Goal: Navigation & Orientation: Find specific page/section

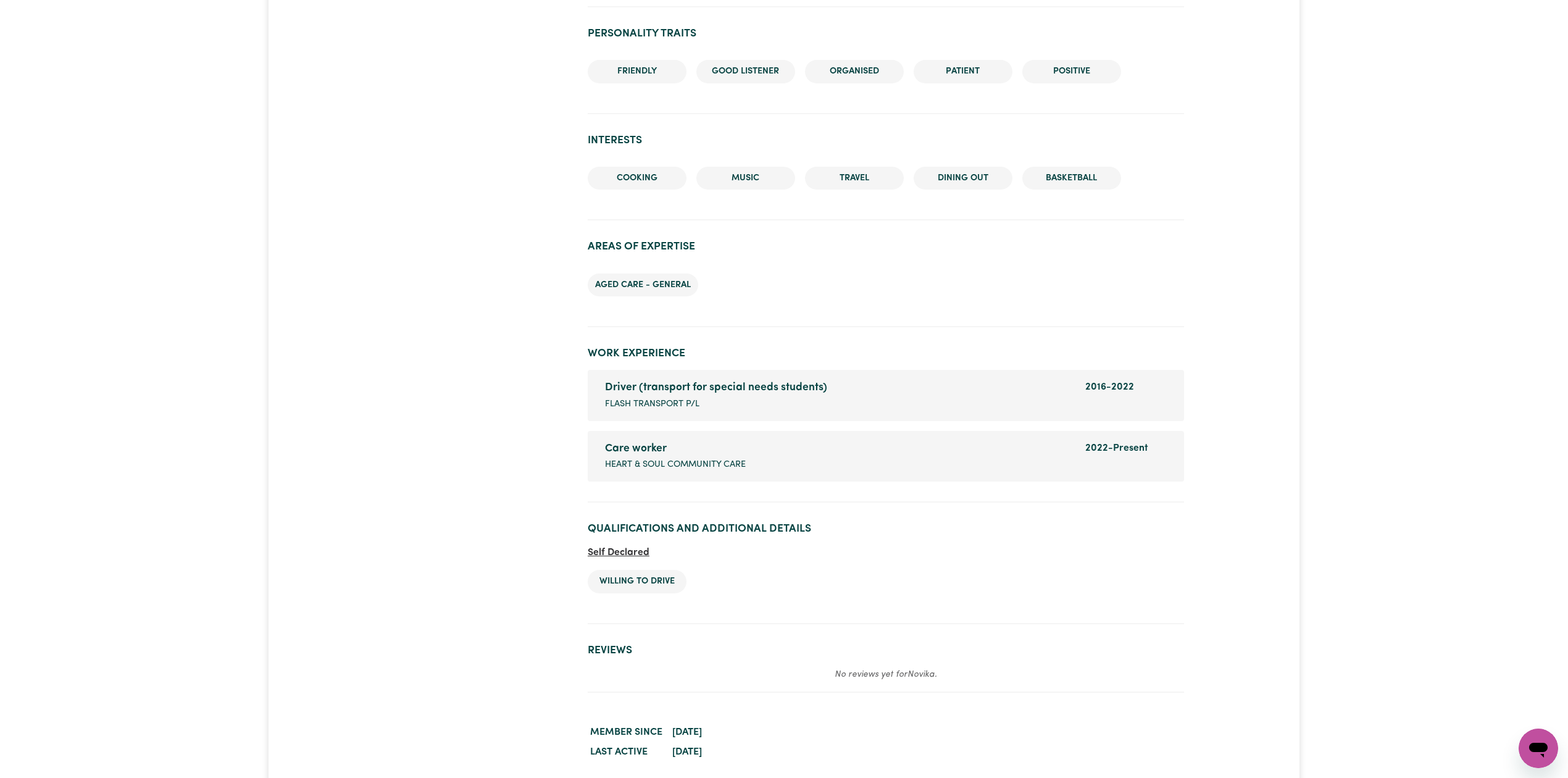
scroll to position [1091, 0]
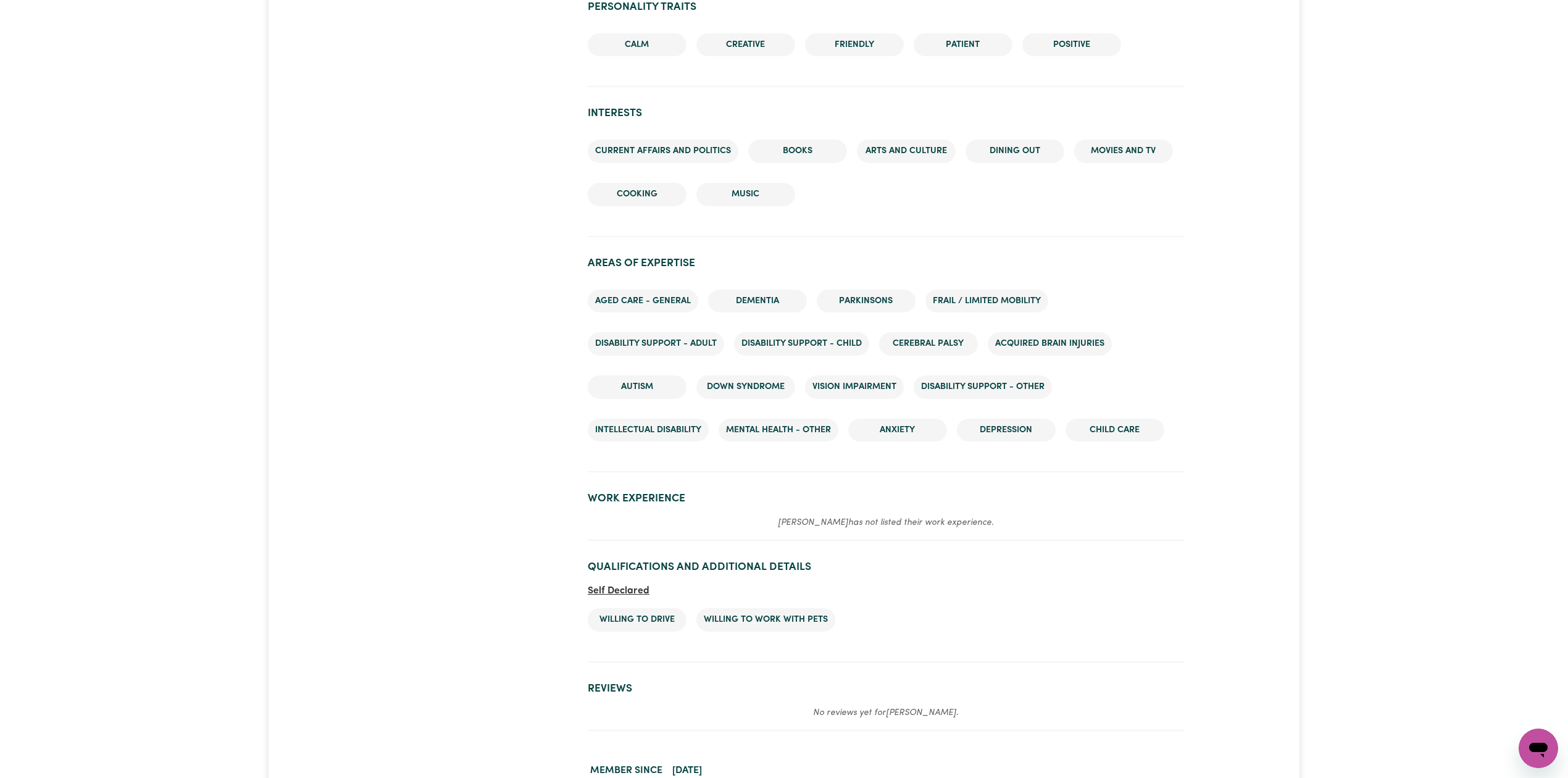
scroll to position [1380, 0]
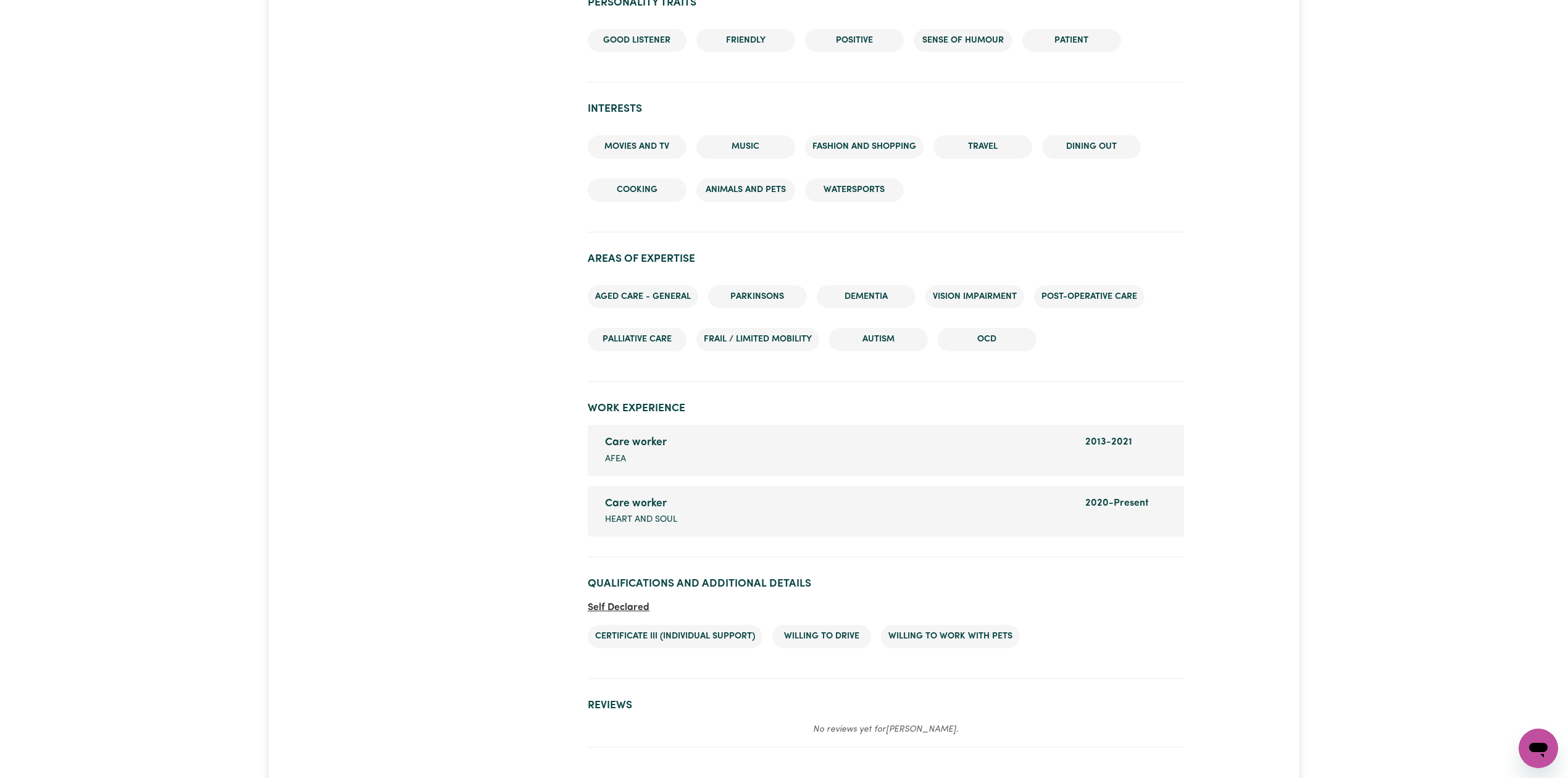
scroll to position [1443, 0]
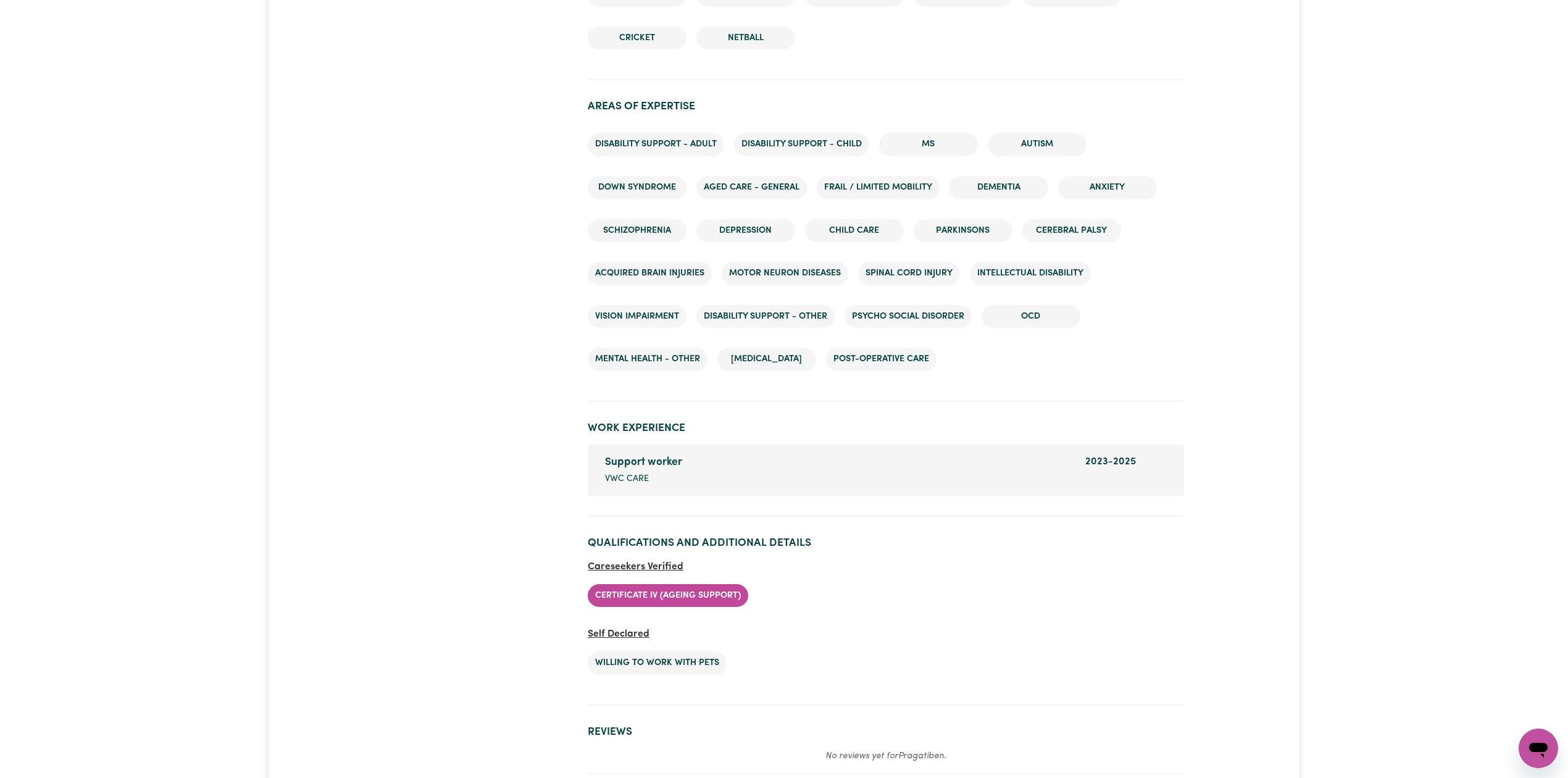
scroll to position [1977, 0]
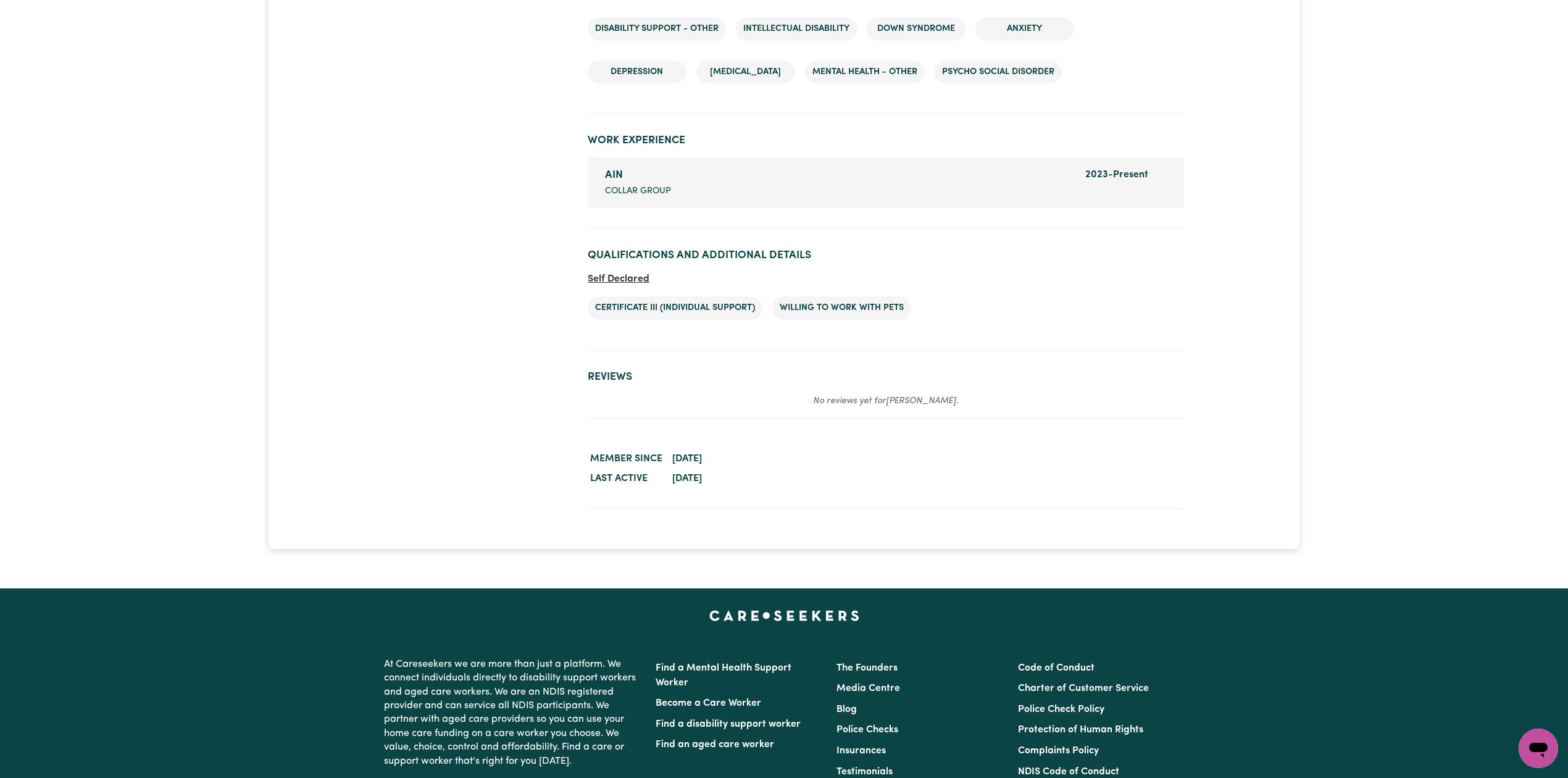
scroll to position [1804, 0]
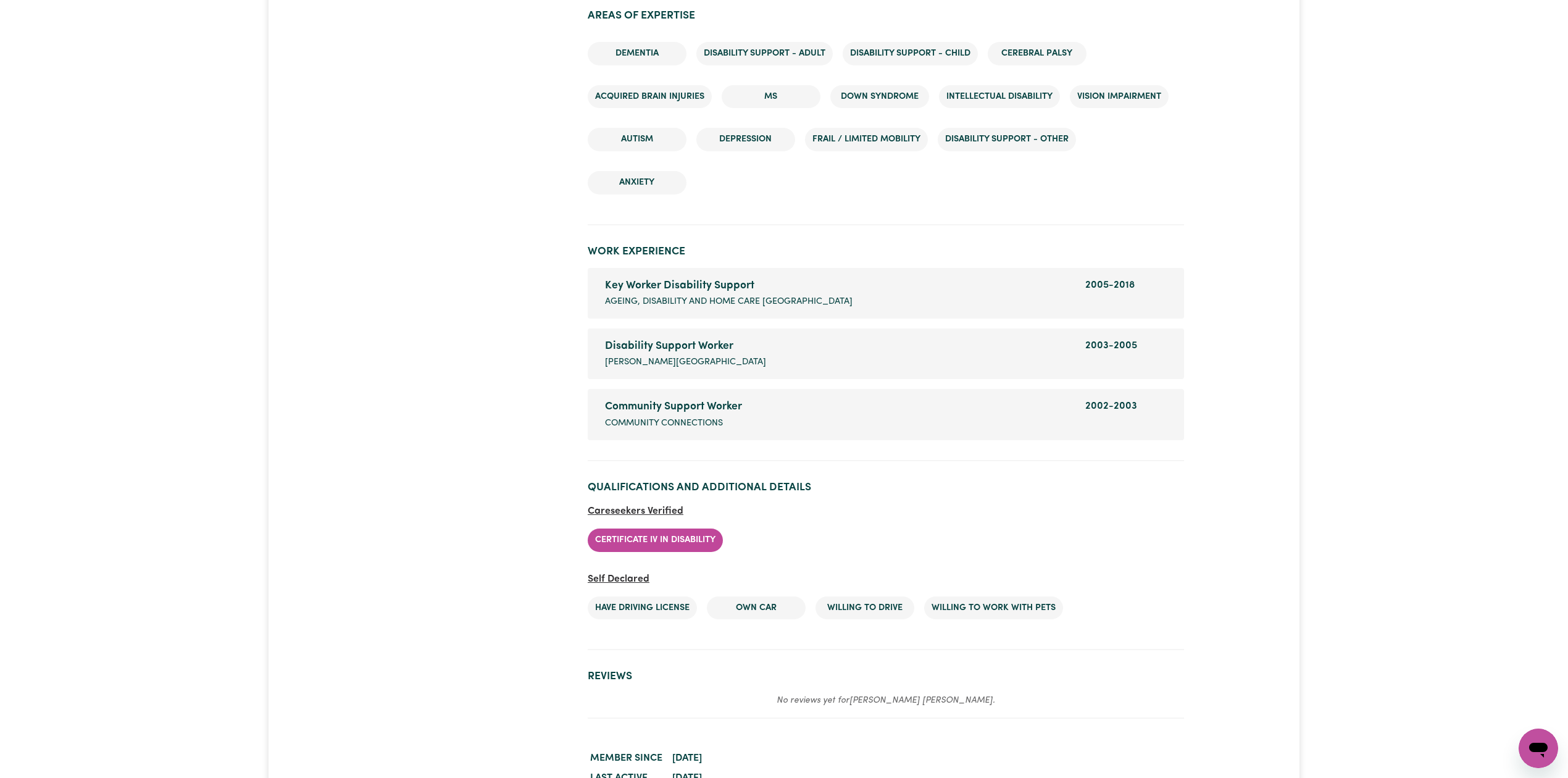
scroll to position [1888, 0]
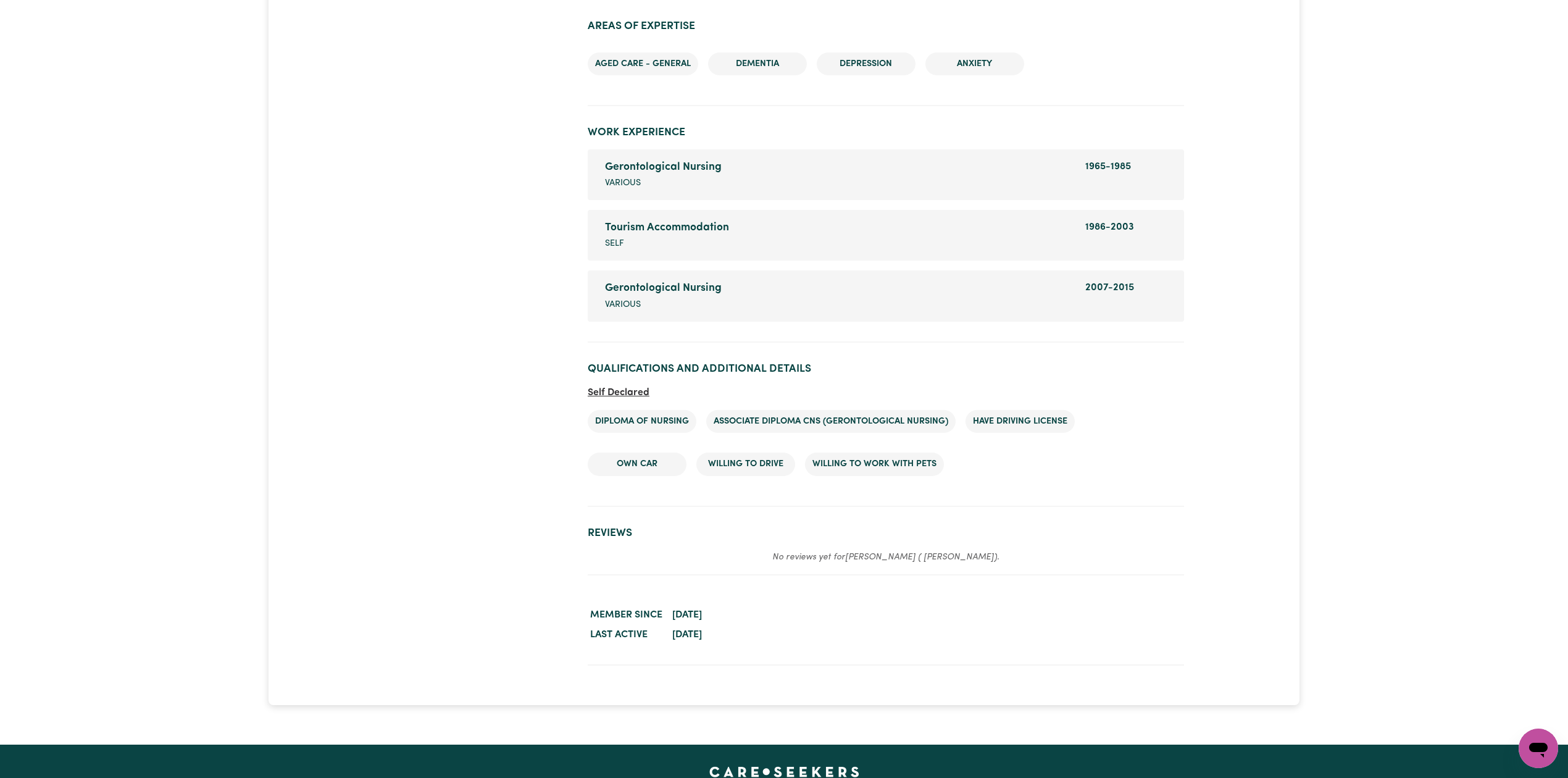
scroll to position [1461, 0]
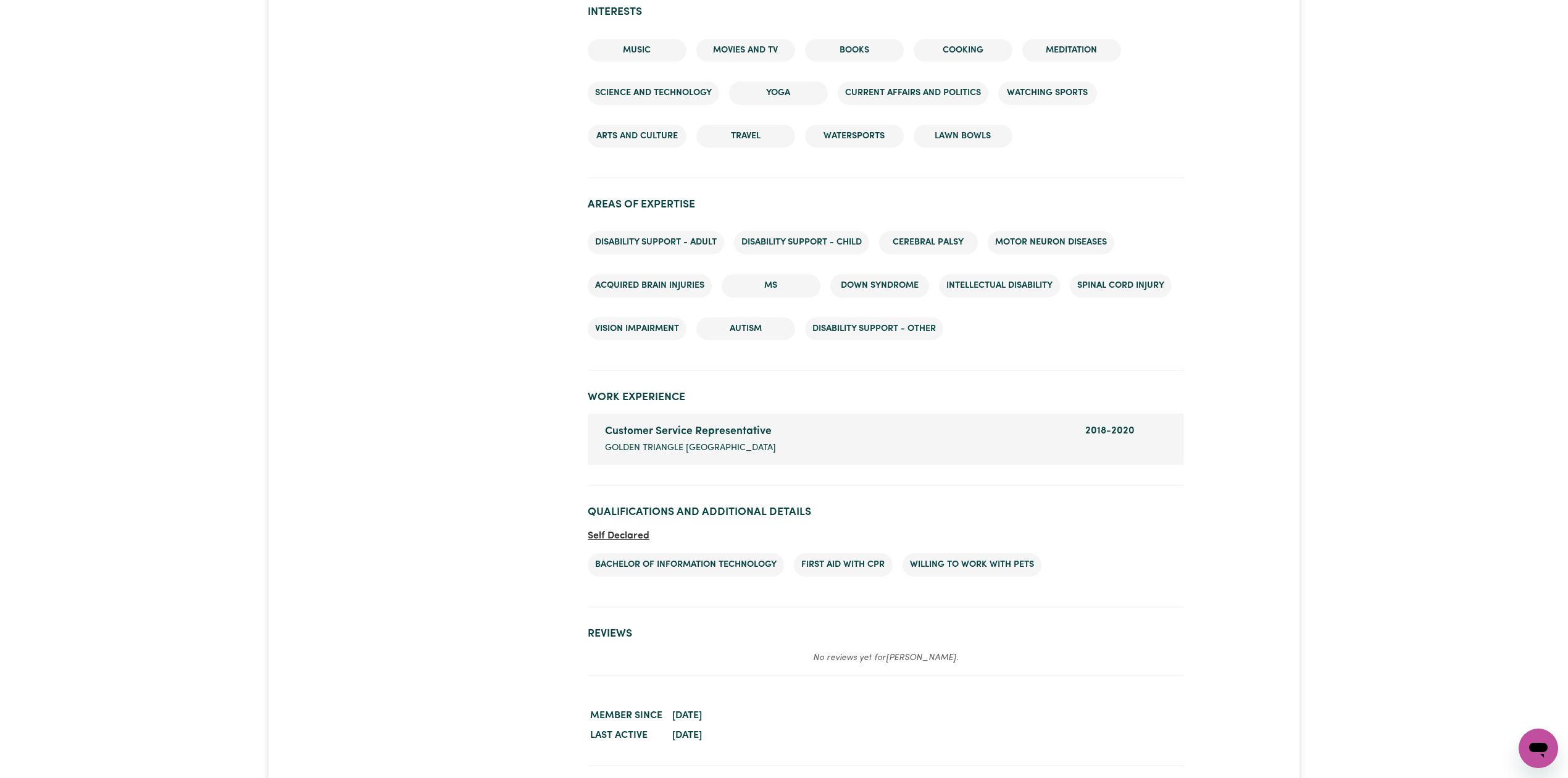
scroll to position [1431, 0]
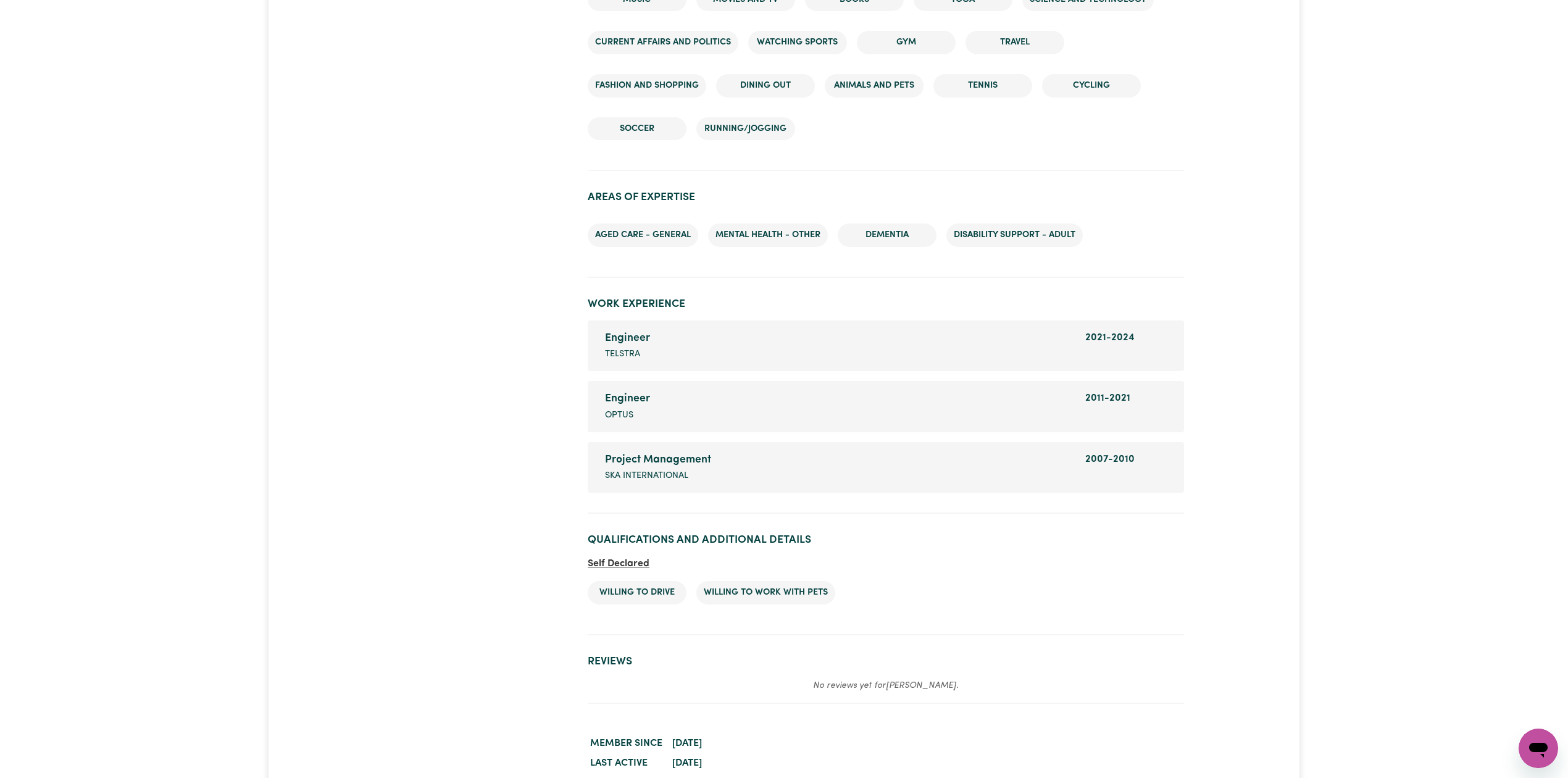
scroll to position [1705, 0]
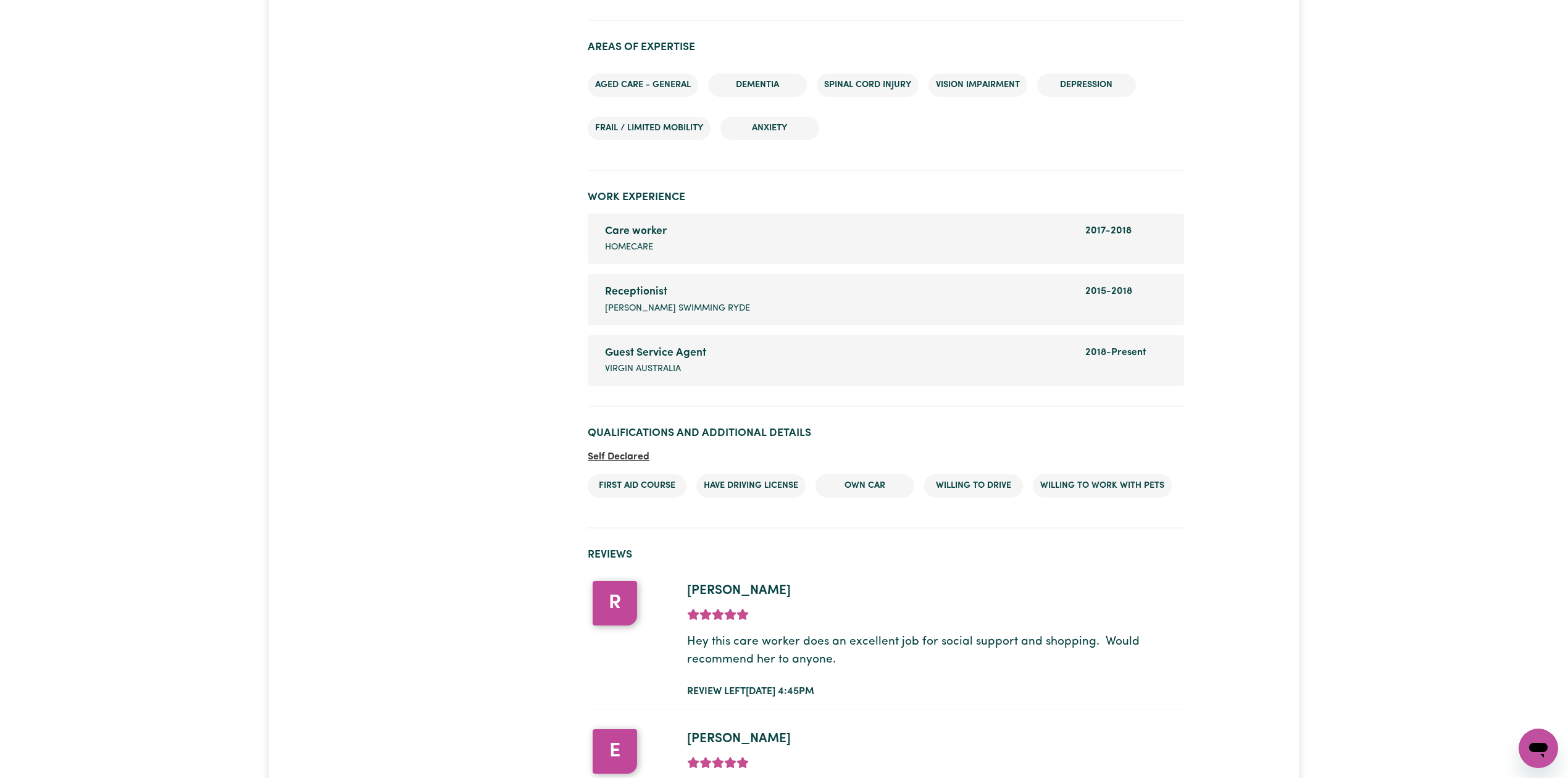
scroll to position [1548, 0]
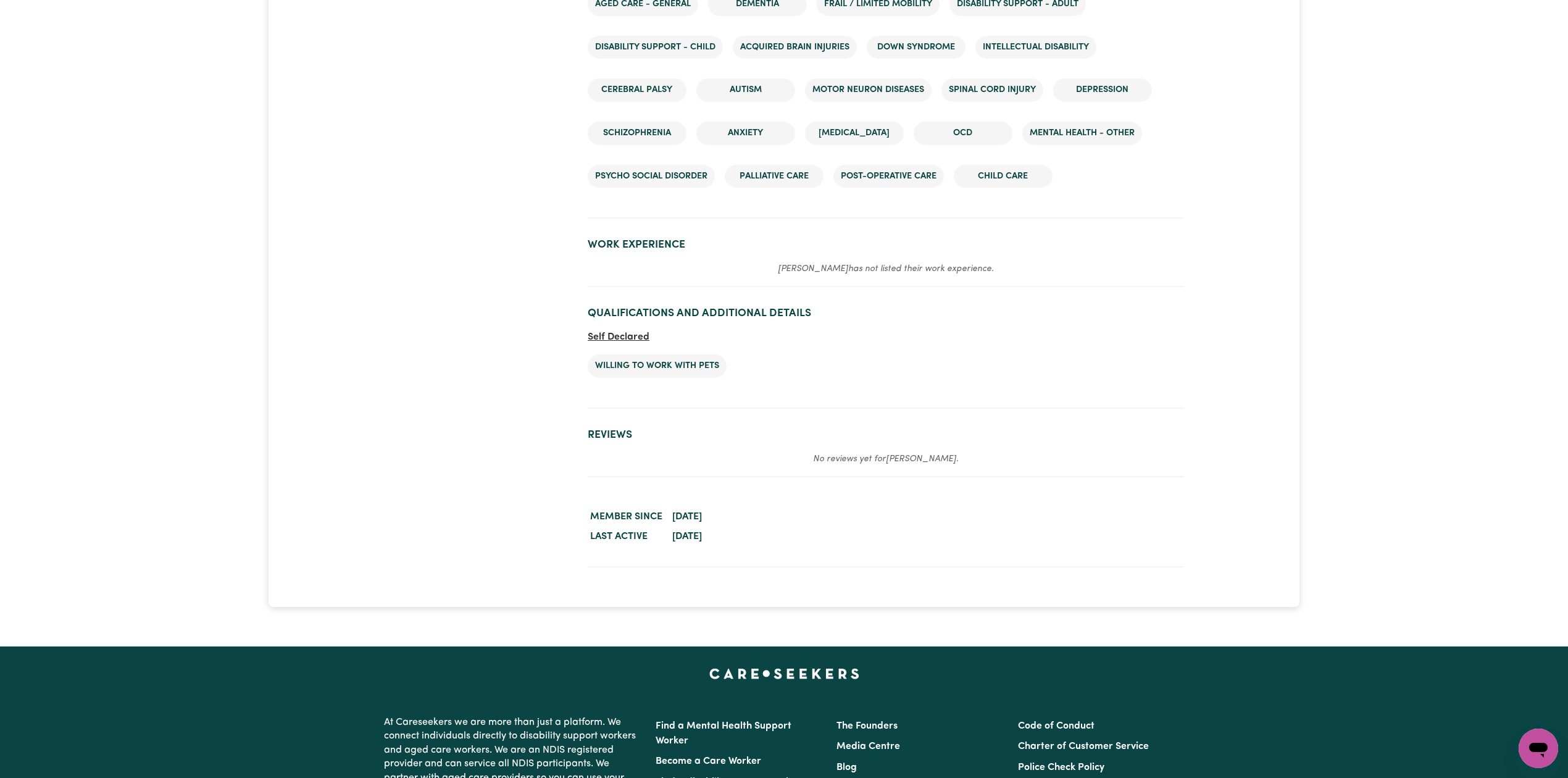
scroll to position [1713, 0]
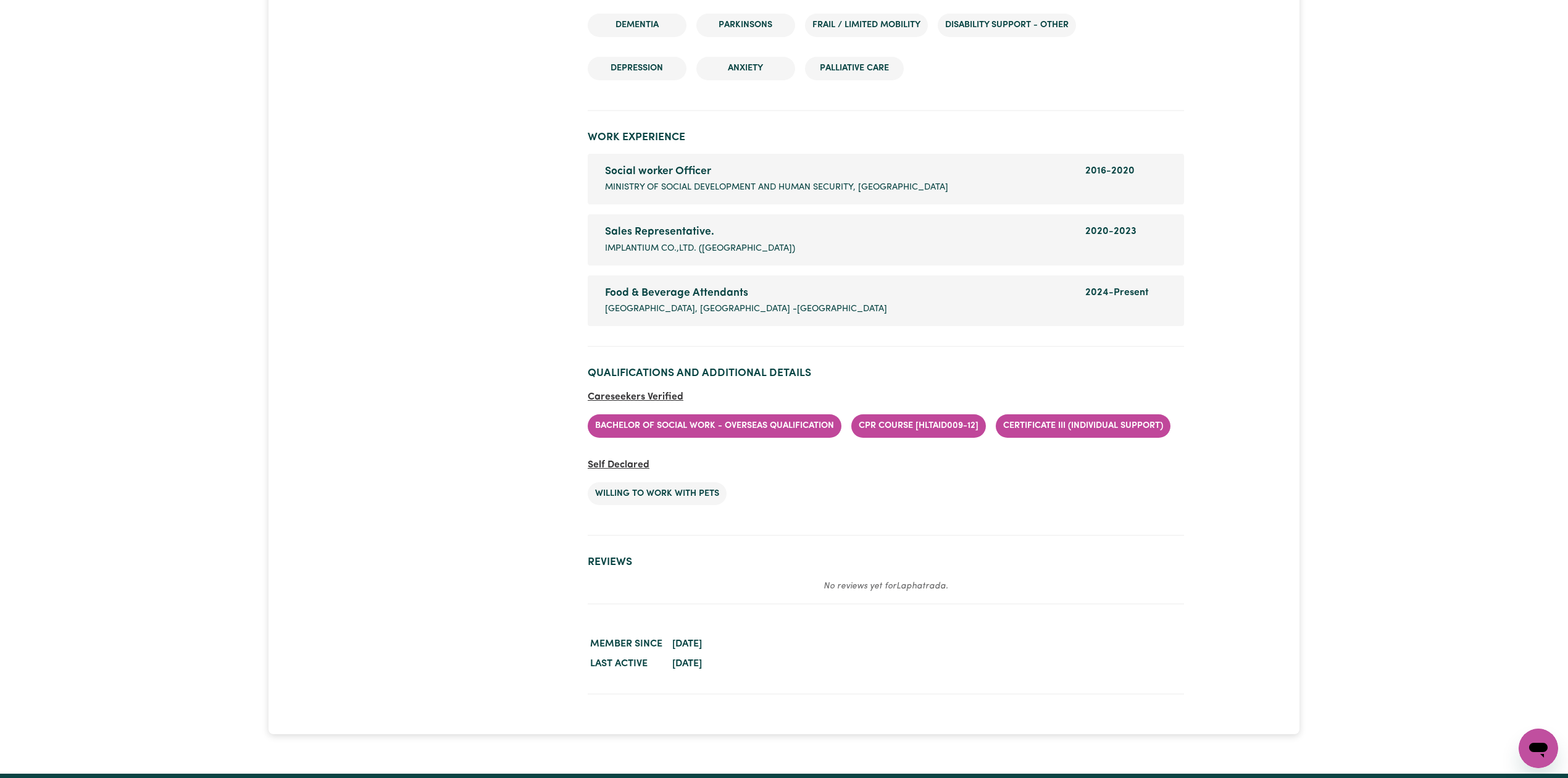
scroll to position [1811, 0]
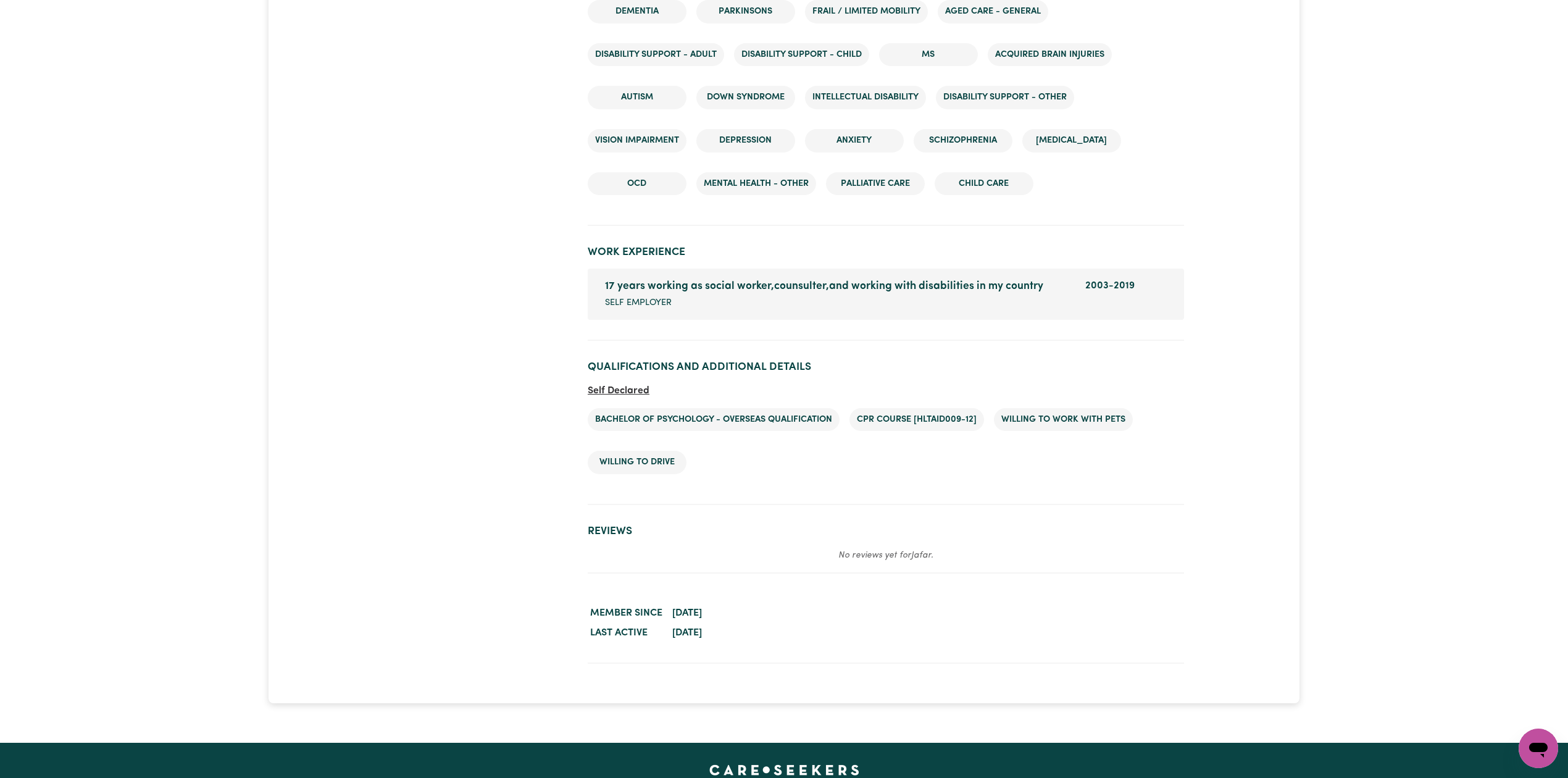
scroll to position [2024, 0]
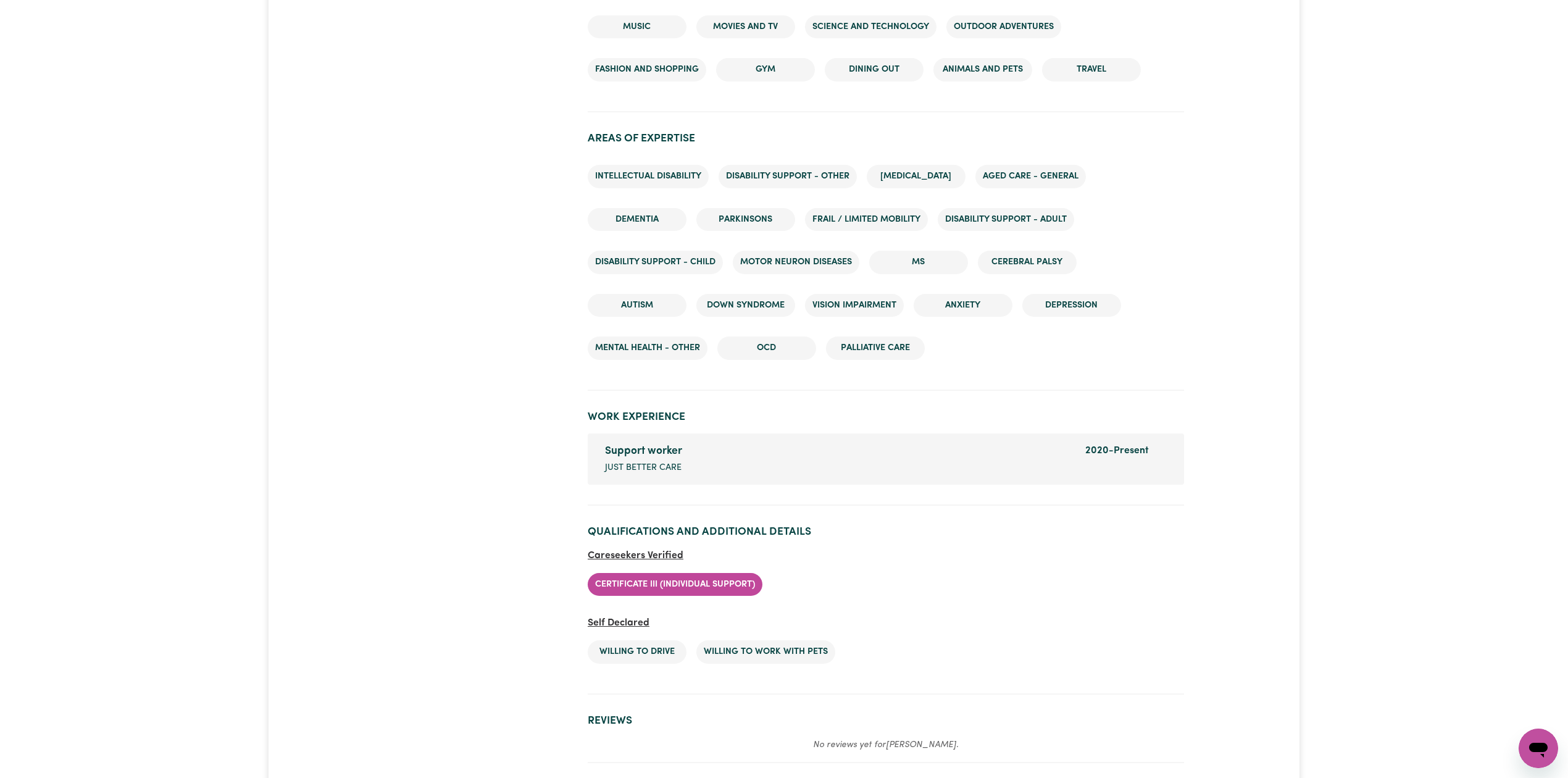
scroll to position [1426, 0]
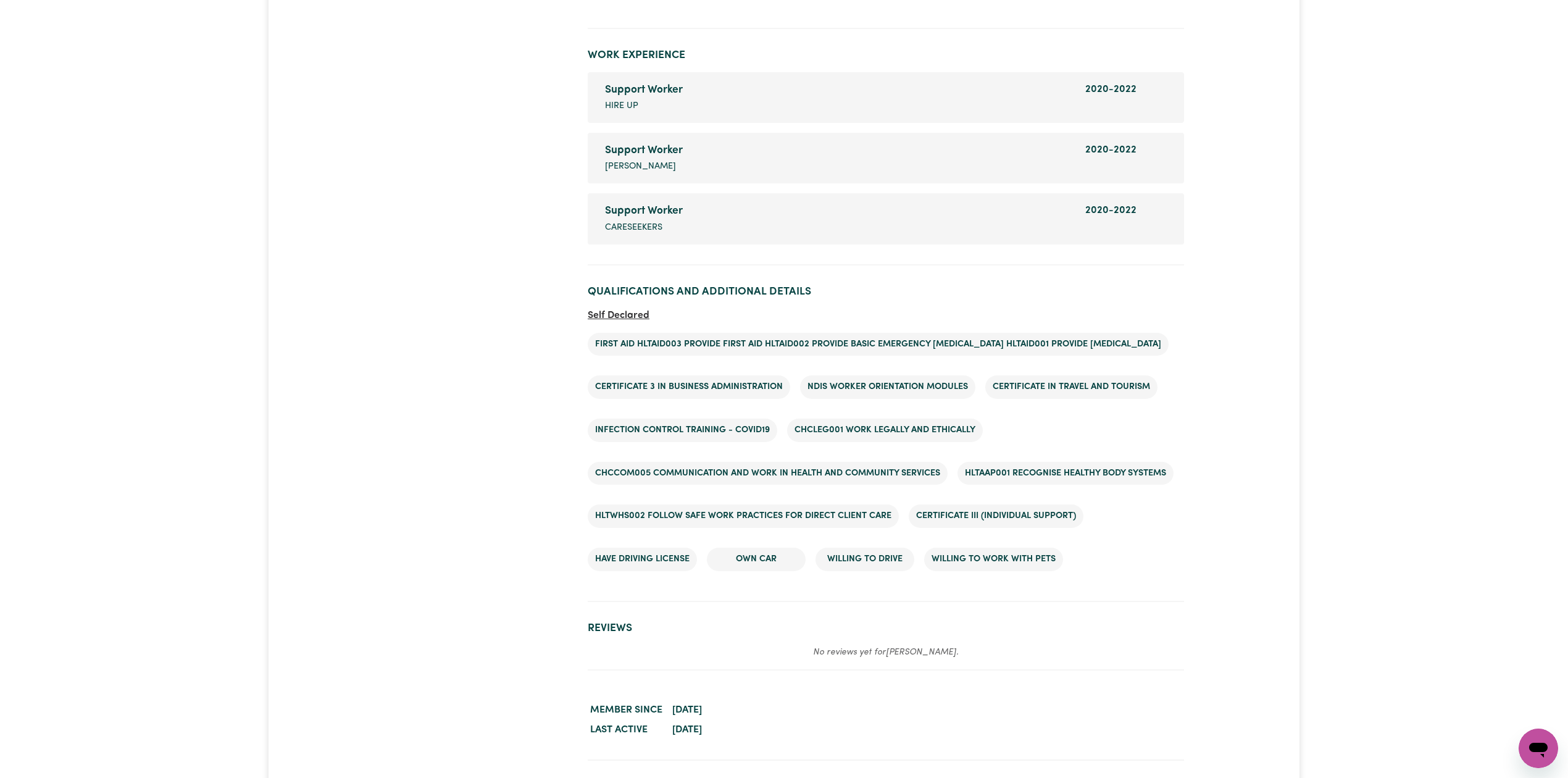
scroll to position [1709, 0]
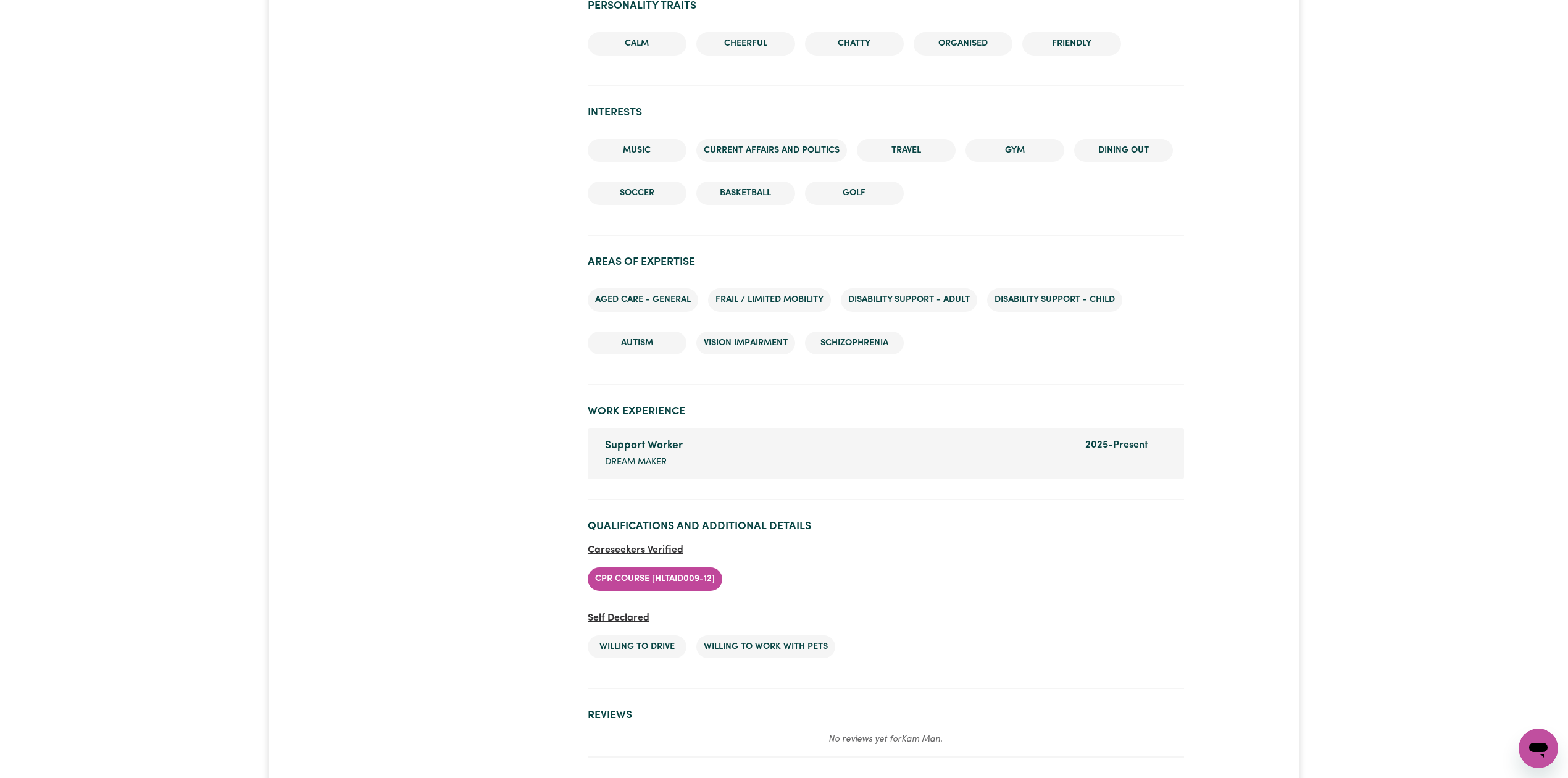
scroll to position [1484, 0]
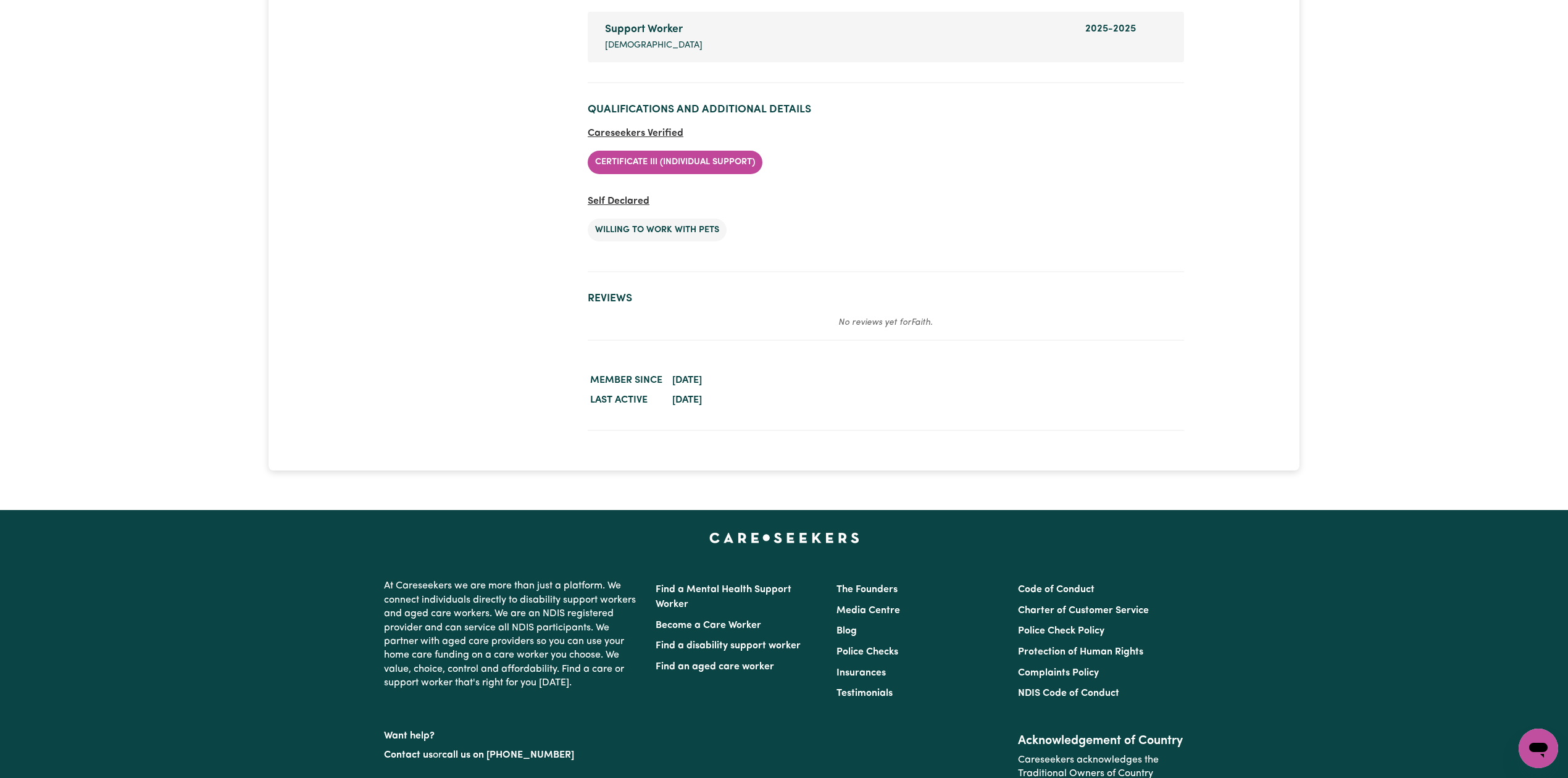
scroll to position [1736, 0]
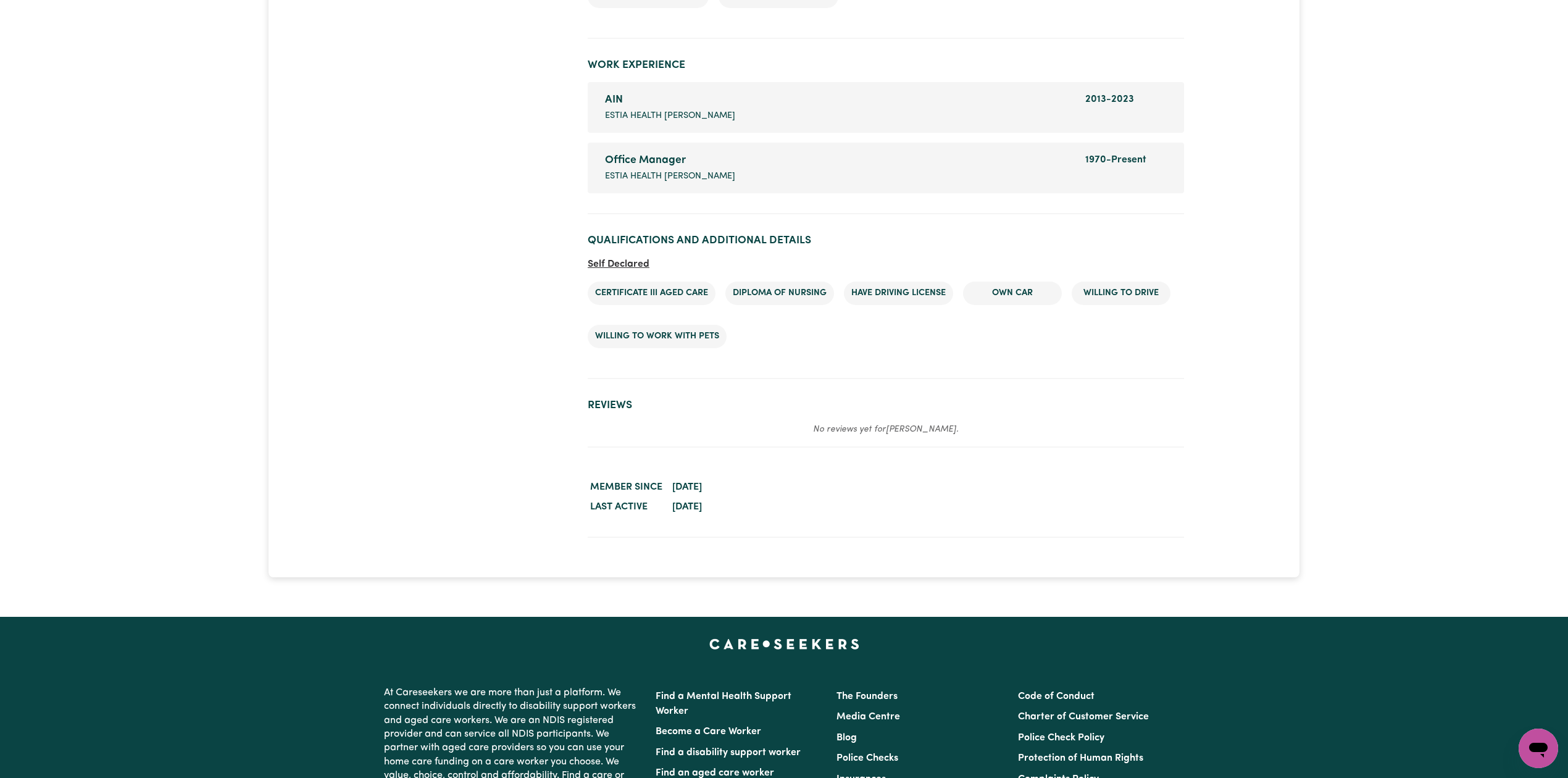
scroll to position [1780, 0]
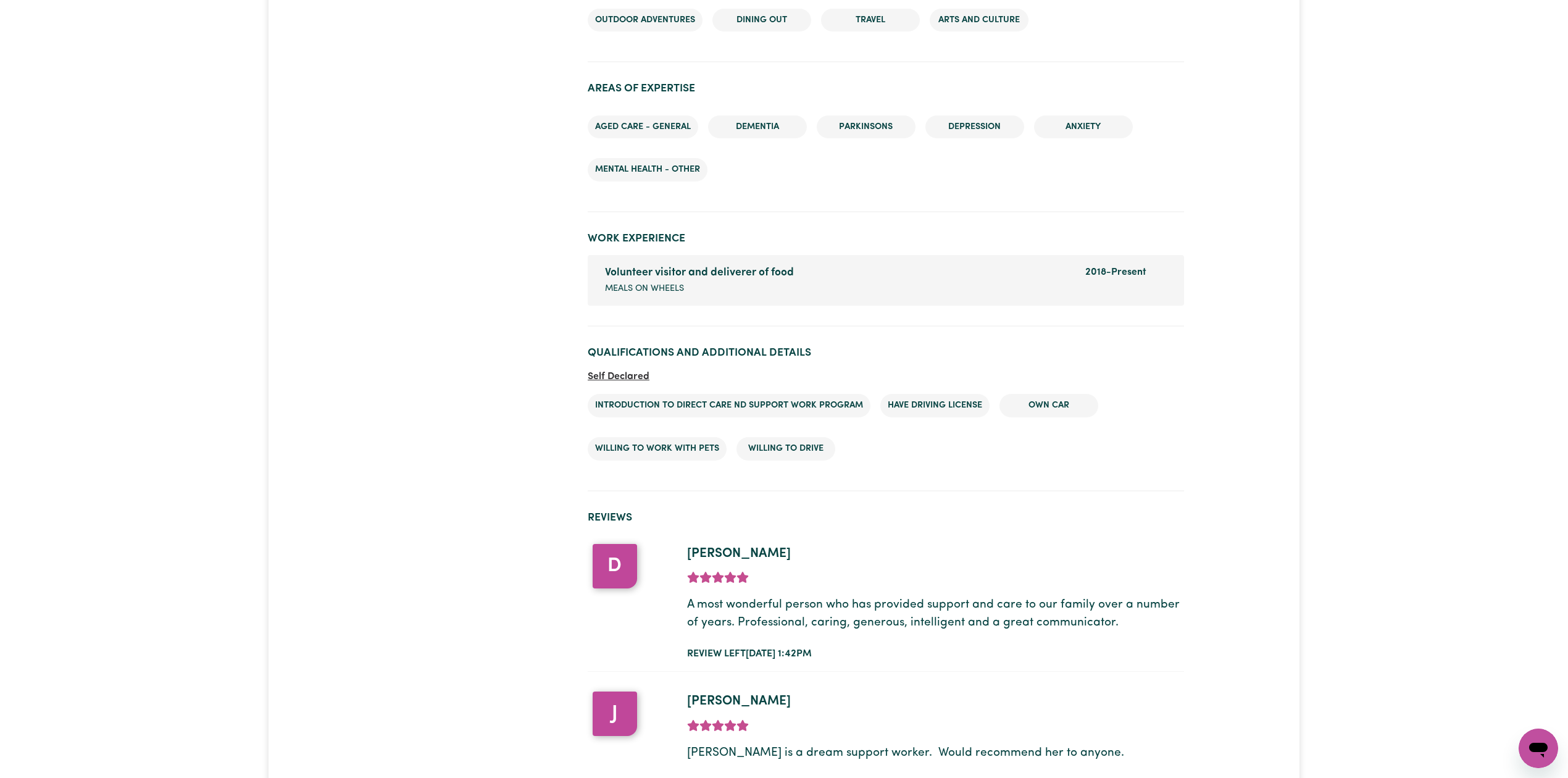
scroll to position [1891, 0]
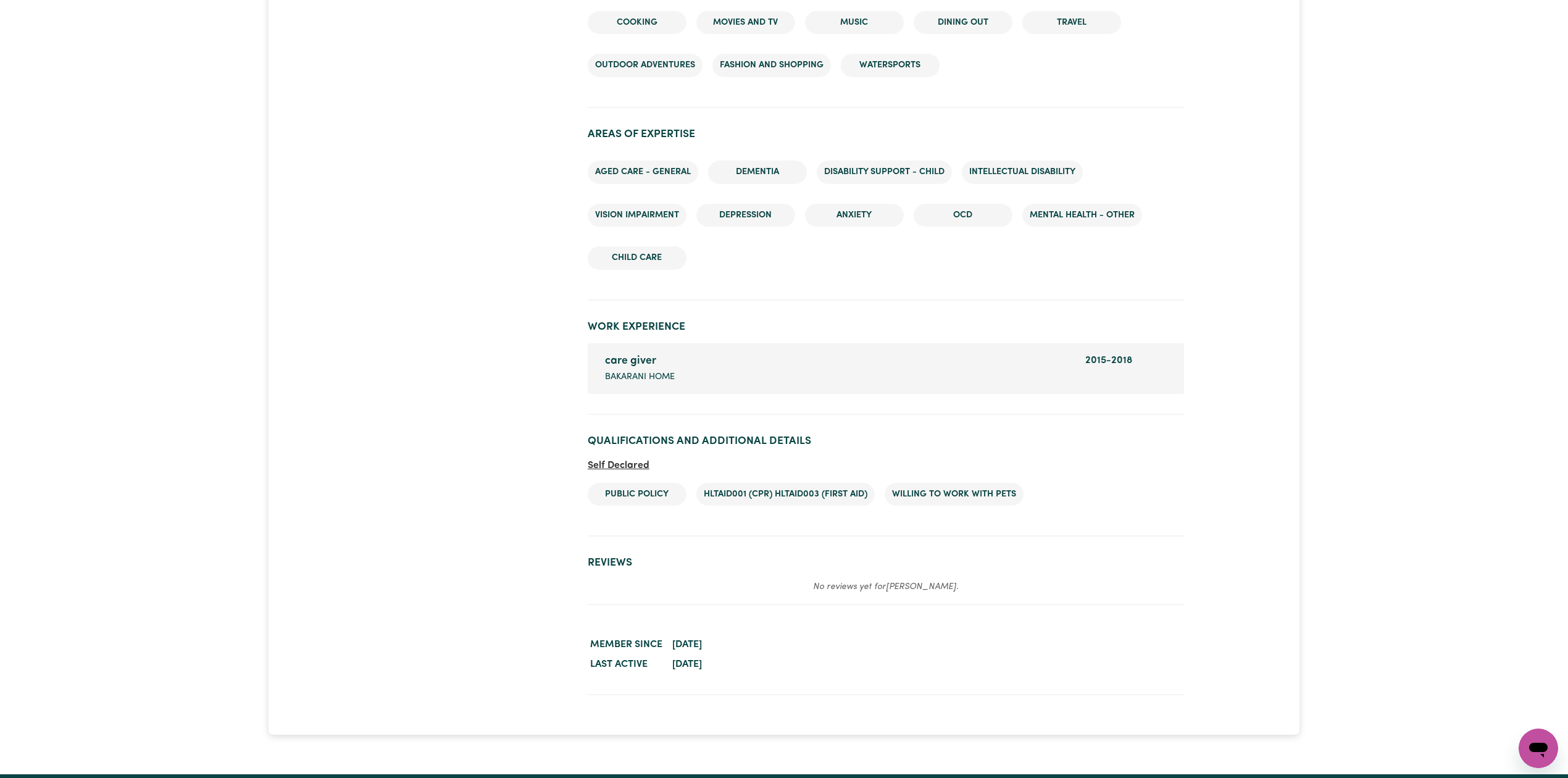
scroll to position [1484, 0]
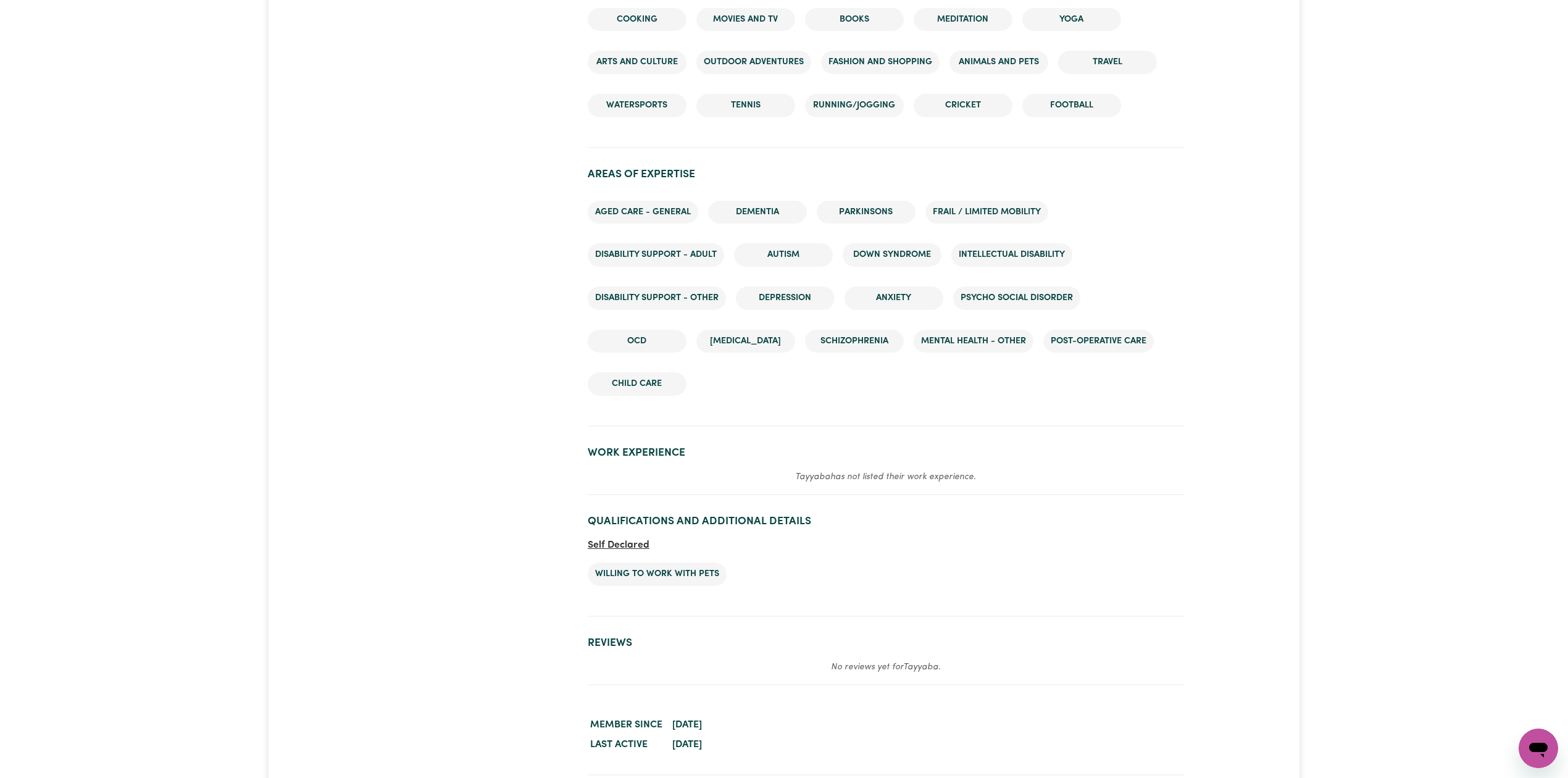
scroll to position [1739, 0]
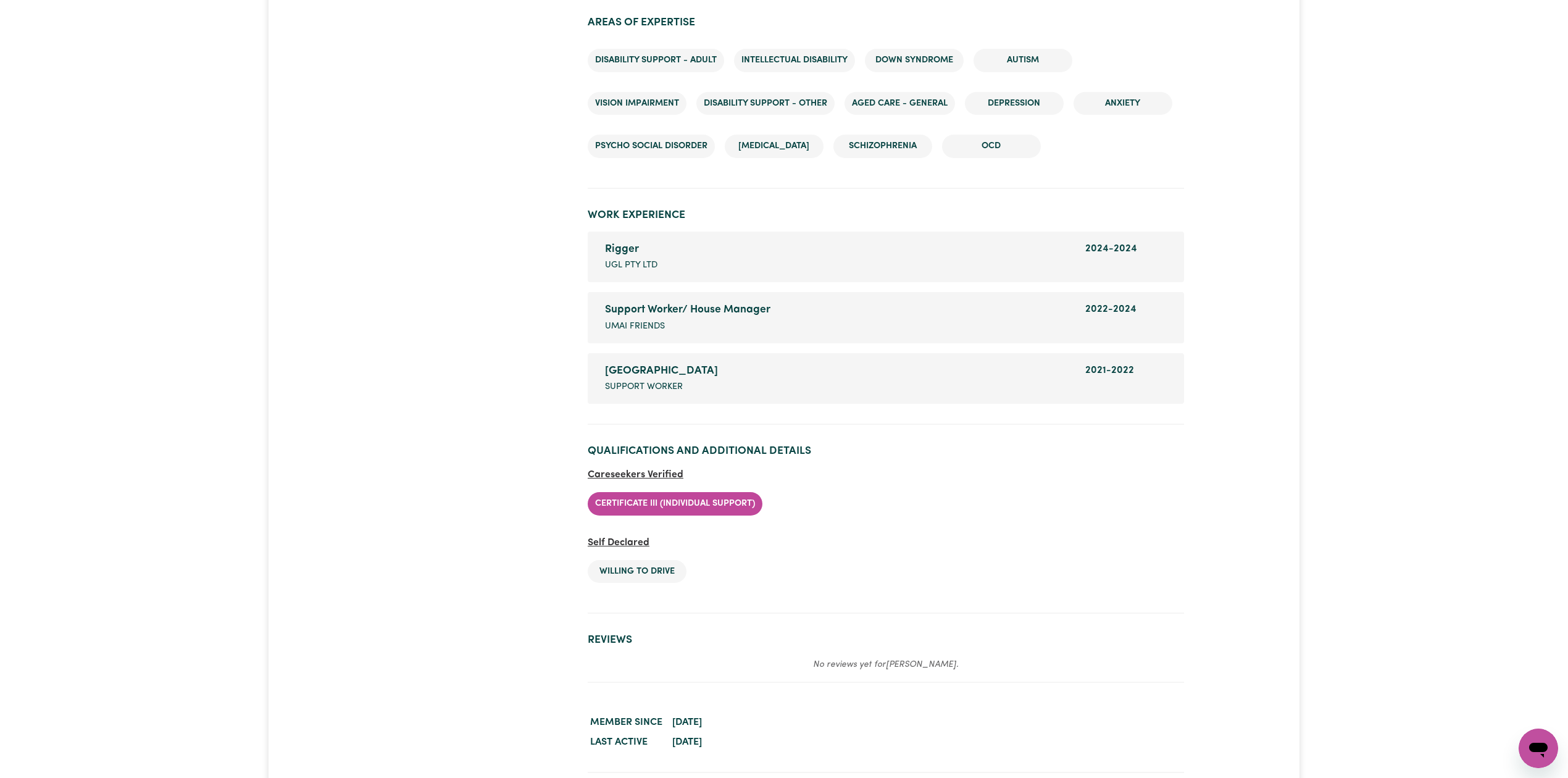
scroll to position [1742, 0]
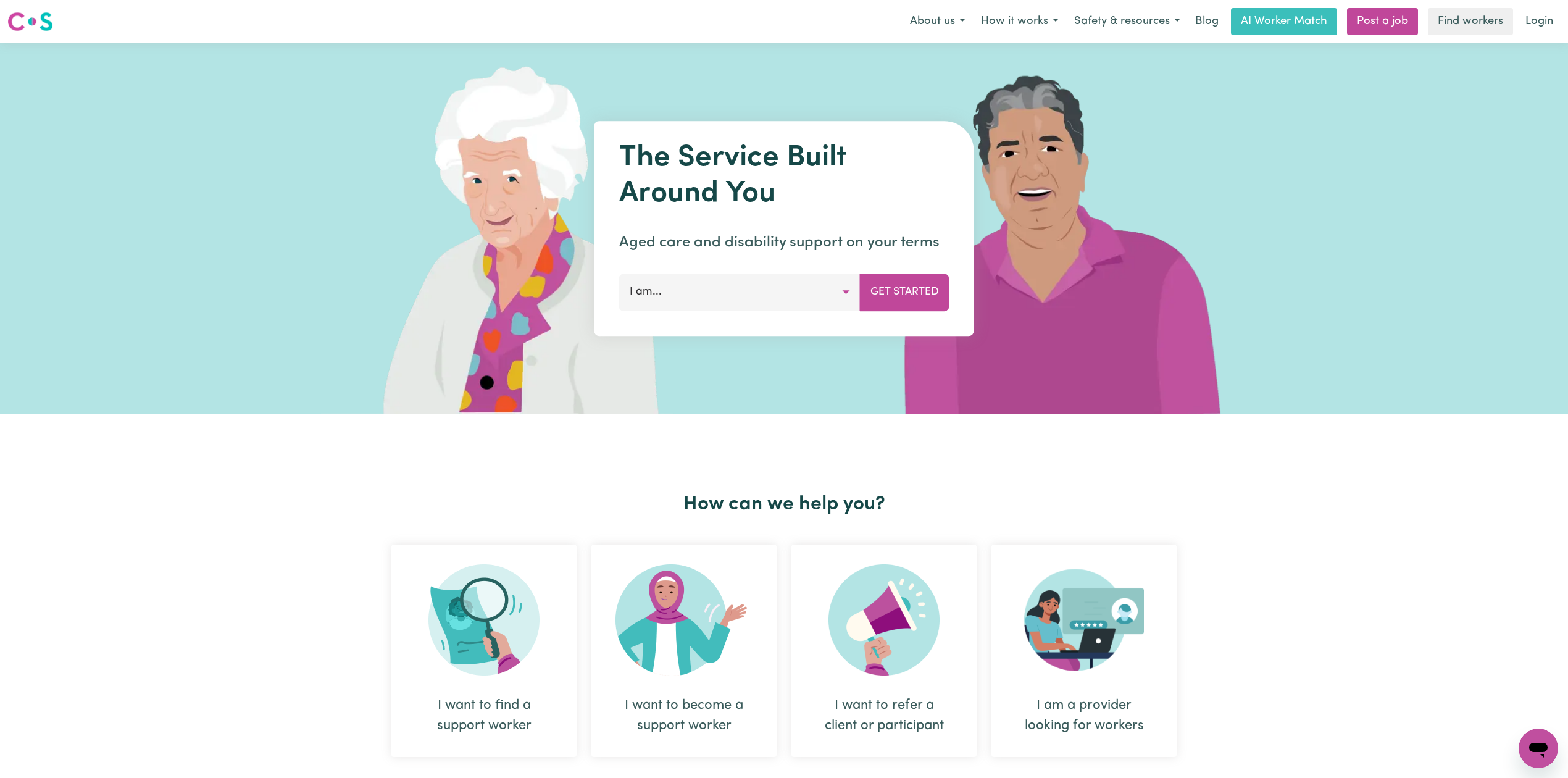
click at [1533, 1] on nav "Menu About us How it works Safety & resources Blog AI Worker Match Post a job F…" at bounding box center [784, 22] width 1568 height 43
click at [1537, 23] on link "Login" at bounding box center [1539, 22] width 42 height 27
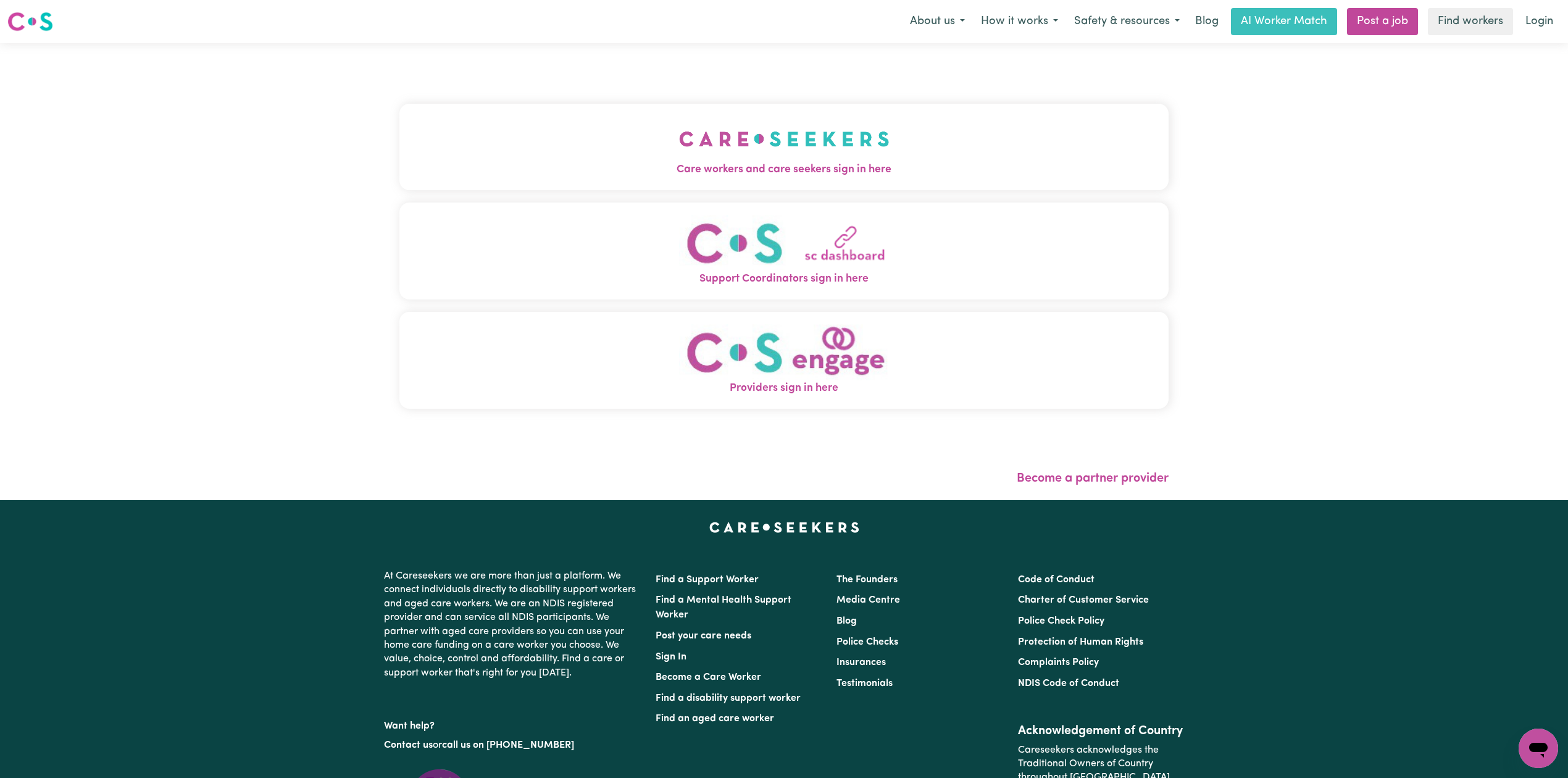
click at [581, 147] on div "Care workers and care seekers sign in here Support Coordinators sign in here Pr…" at bounding box center [784, 272] width 784 height 457
click at [580, 147] on button "Care workers and care seekers sign in here" at bounding box center [784, 147] width 770 height 87
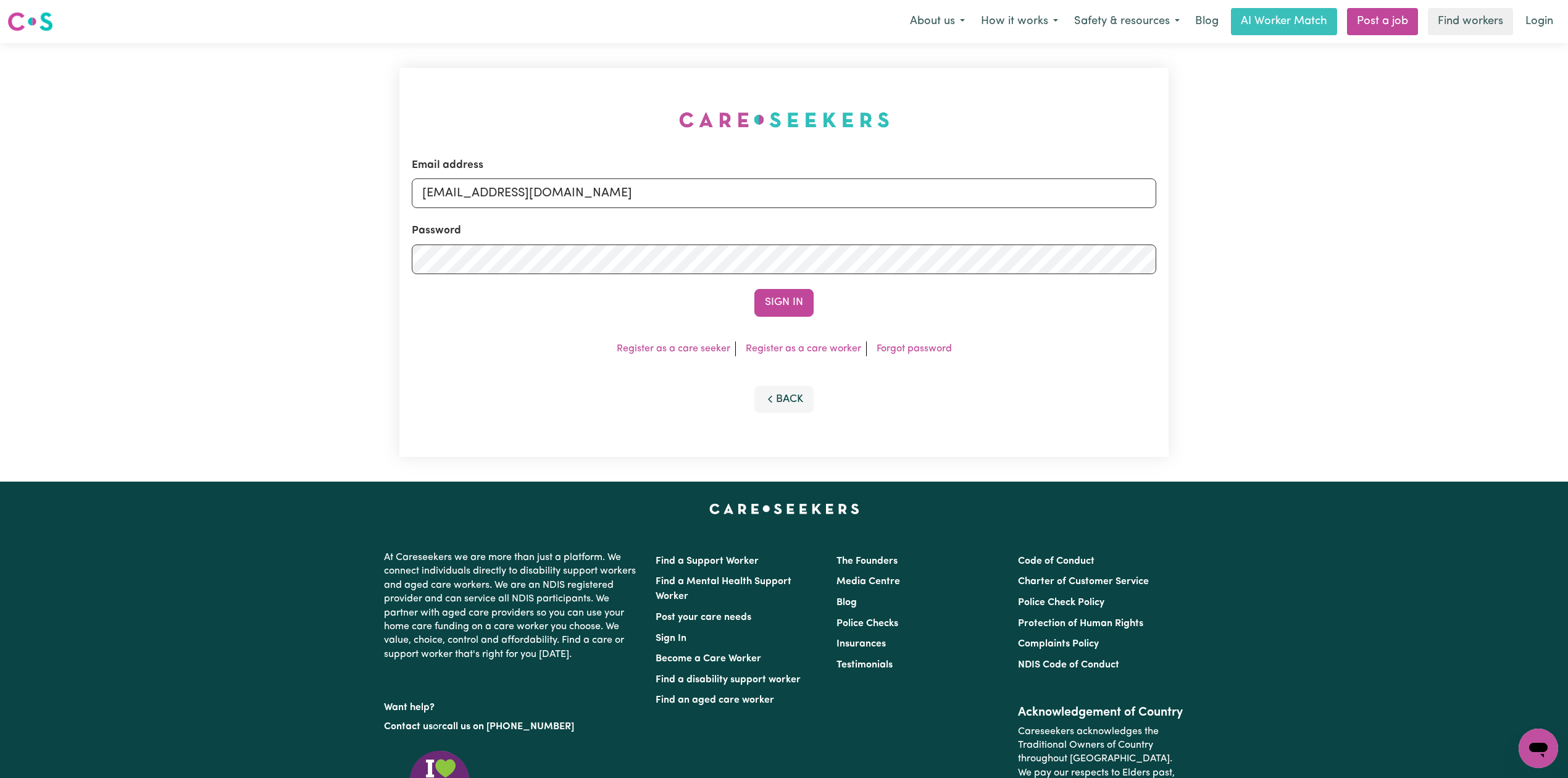
drag, startPoint x: 576, startPoint y: 175, endPoint x: 523, endPoint y: 215, distance: 66.4
click at [574, 176] on div "Email address [EMAIL_ADDRESS][DOMAIN_NAME]" at bounding box center [783, 183] width 744 height 51
drag, startPoint x: 531, startPoint y: 189, endPoint x: 530, endPoint y: 207, distance: 18.0
click at [531, 189] on input "[EMAIL_ADDRESS][DOMAIN_NAME]" at bounding box center [783, 193] width 744 height 30
drag, startPoint x: 486, startPoint y: 189, endPoint x: 885, endPoint y: 208, distance: 399.5
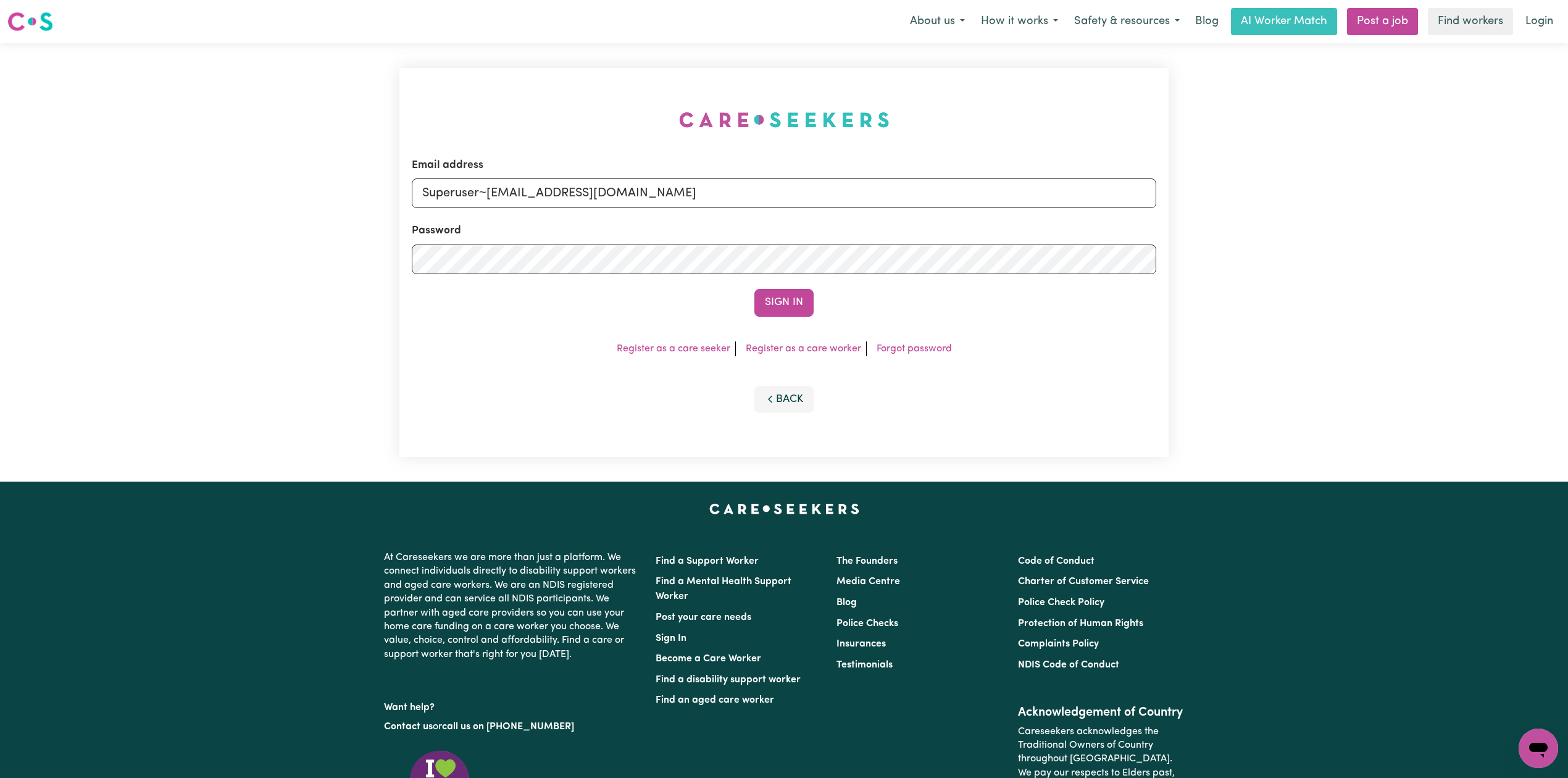
click at [898, 197] on input "Superuser~[EMAIL_ADDRESS][DOMAIN_NAME]" at bounding box center [783, 193] width 744 height 30
type input "Superuser~[EMAIL_ADDRESS][DOMAIN_NAME]"
click at [778, 295] on button "Sign In" at bounding box center [784, 302] width 60 height 27
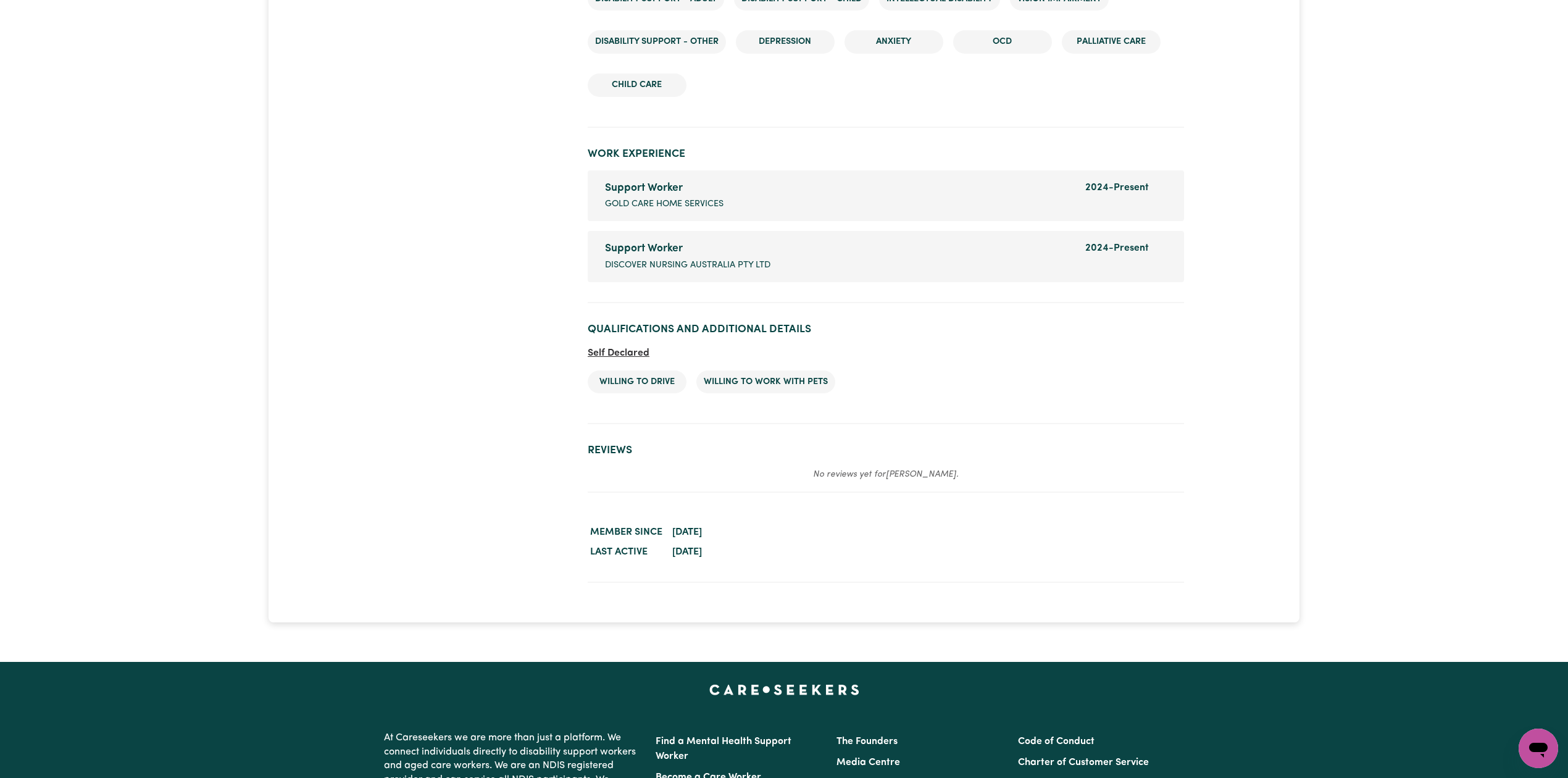
scroll to position [1655, 0]
